Goal: Information Seeking & Learning: Learn about a topic

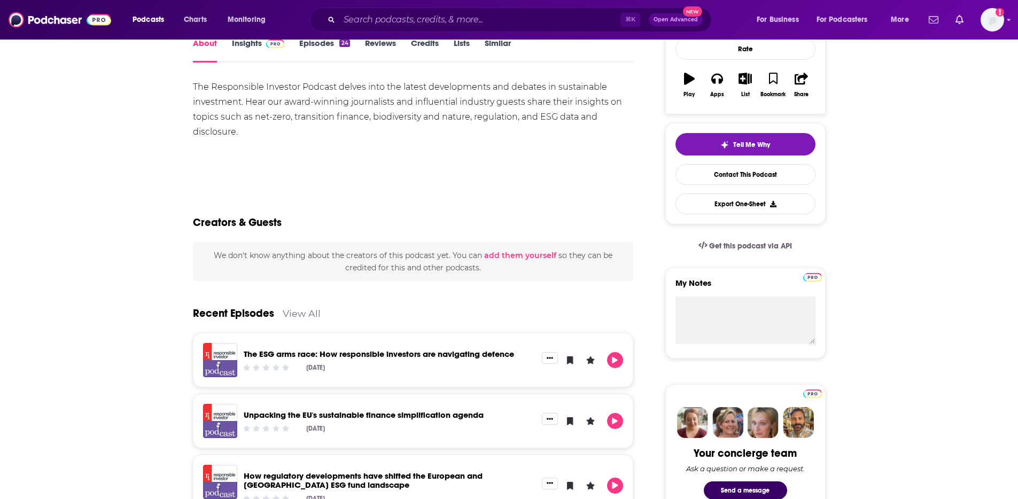
scroll to position [55, 0]
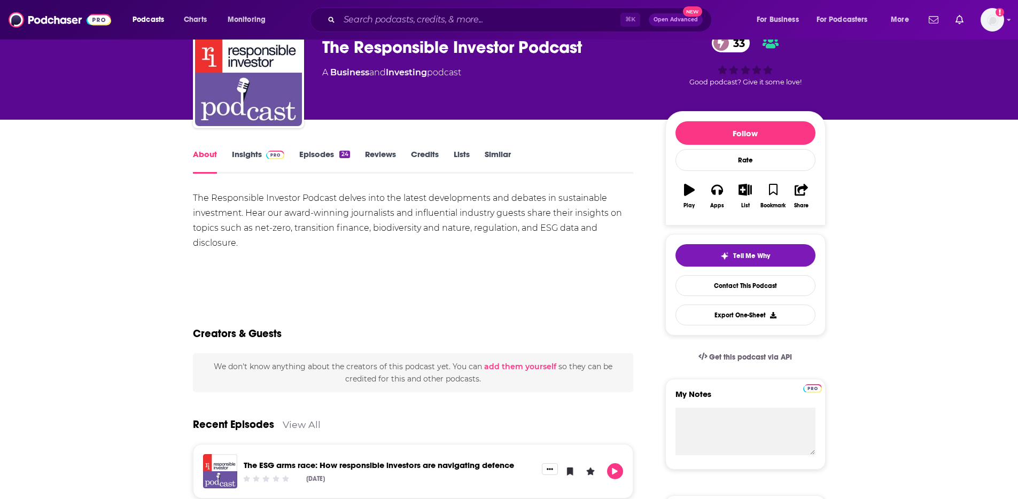
click at [249, 158] on link "Insights" at bounding box center [258, 161] width 53 height 25
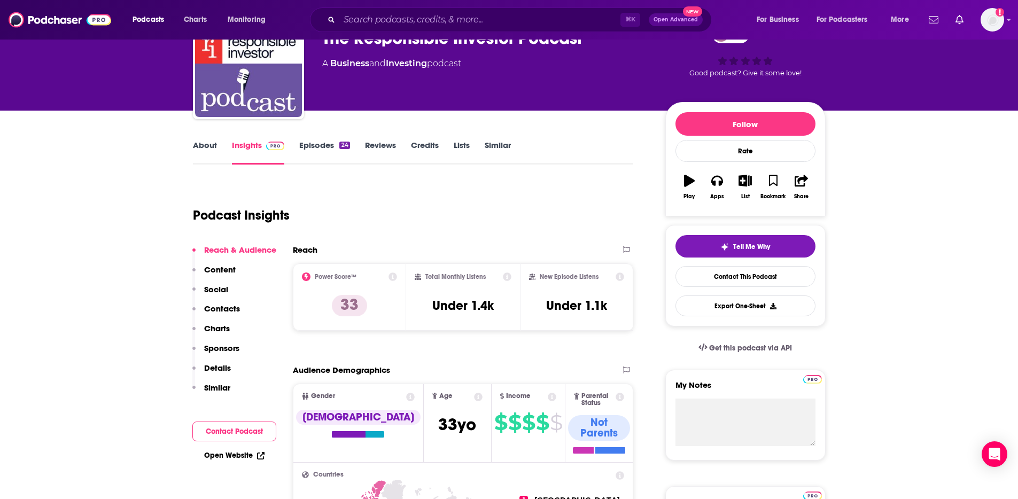
scroll to position [45, 0]
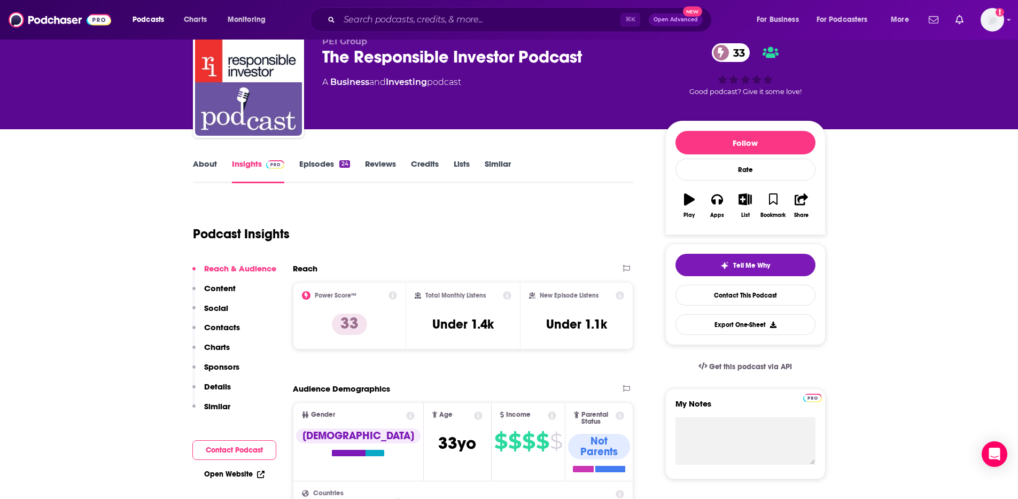
click at [328, 165] on link "Episodes 24" at bounding box center [324, 171] width 50 height 25
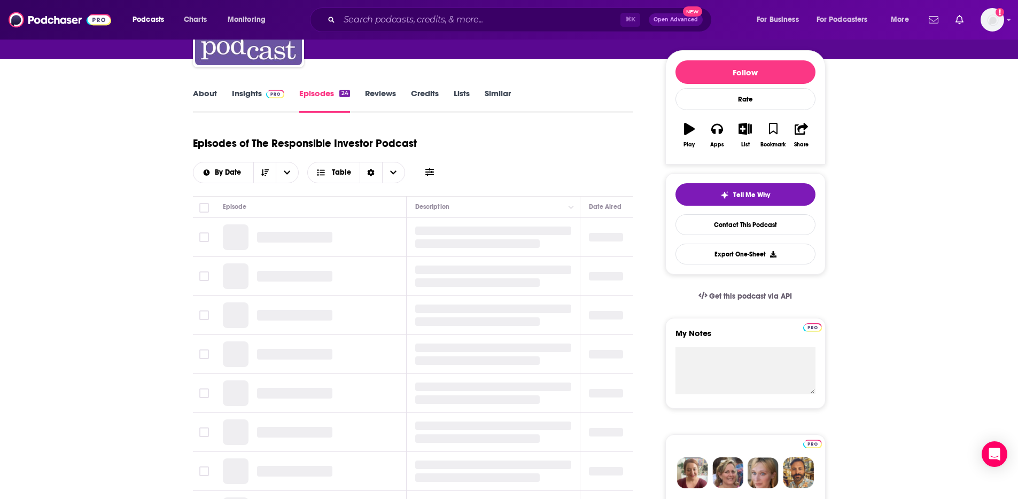
scroll to position [190, 0]
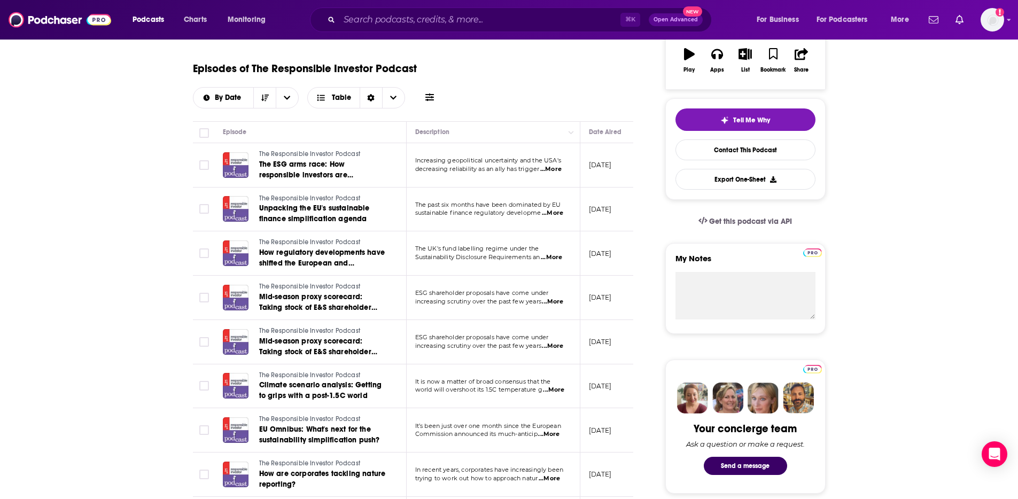
click at [562, 212] on span "...More" at bounding box center [552, 213] width 21 height 9
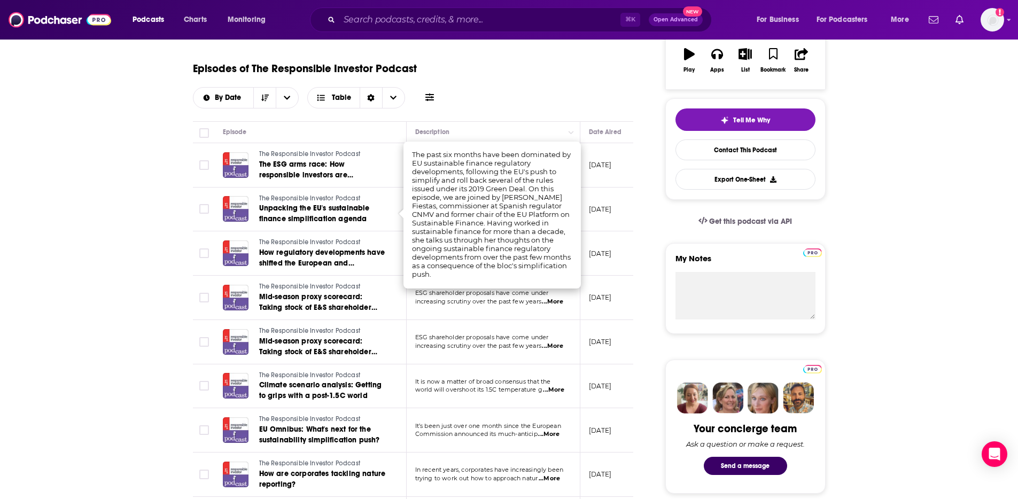
click at [553, 306] on span "...More" at bounding box center [552, 302] width 21 height 9
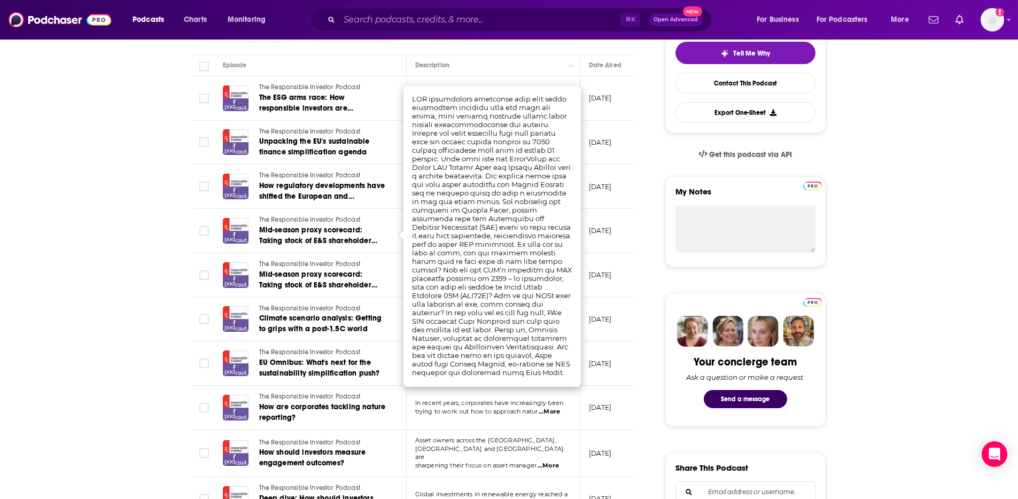
scroll to position [264, 0]
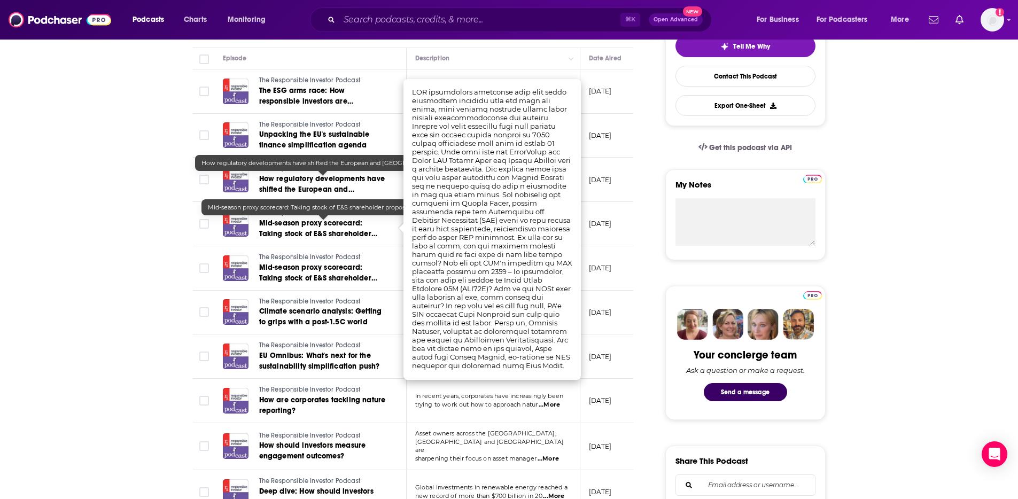
click at [368, 192] on span "How regulatory developments have shifted the European and [GEOGRAPHIC_DATA] ESG…" at bounding box center [322, 194] width 126 height 41
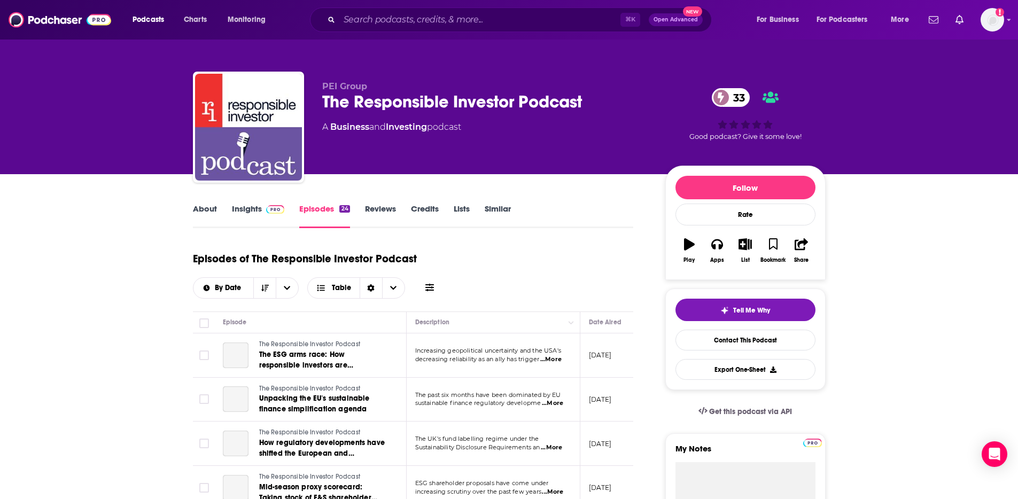
scroll to position [236, 0]
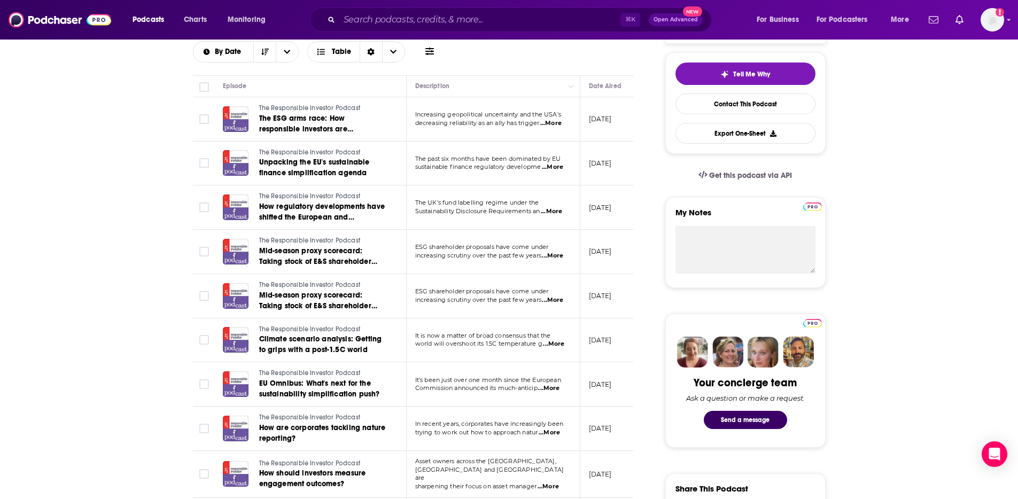
click at [559, 211] on span "...More" at bounding box center [551, 211] width 21 height 9
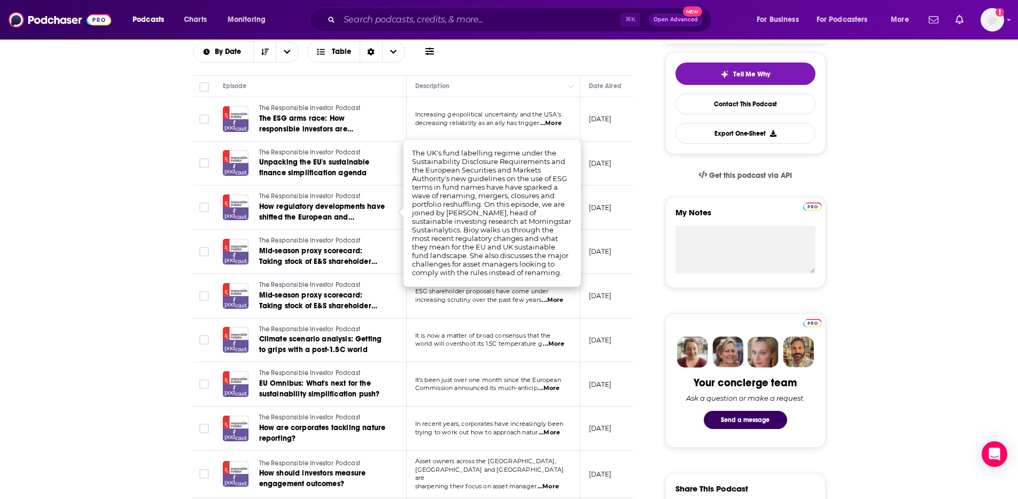
click at [512, 305] on td "ESG shareholder proposals have come under increasing scrutiny over the past few…" at bounding box center [494, 296] width 174 height 44
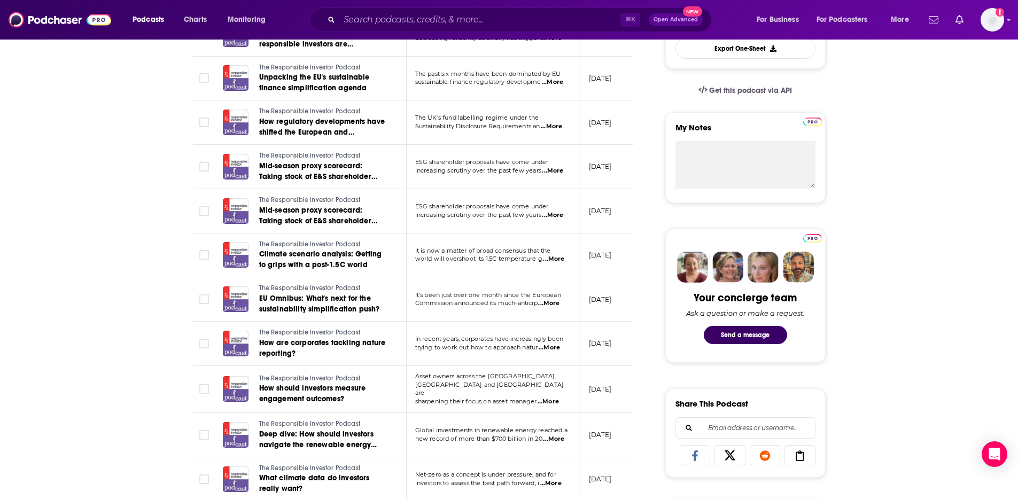
scroll to position [323, 0]
